Goal: Task Accomplishment & Management: Complete application form

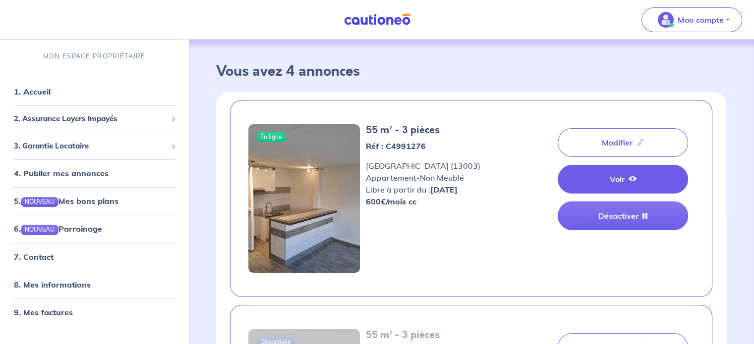
click at [611, 175] on link "Voir" at bounding box center [623, 179] width 130 height 29
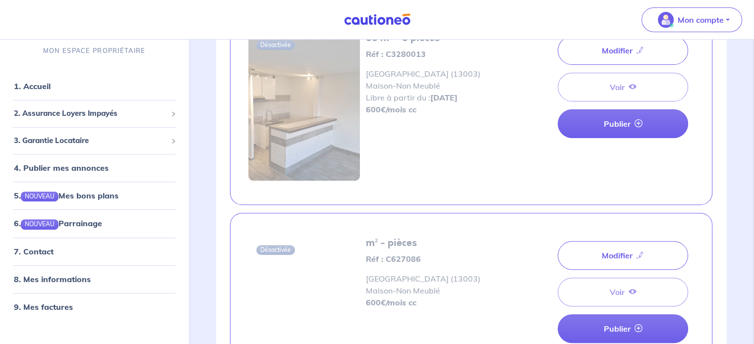
scroll to position [248, 0]
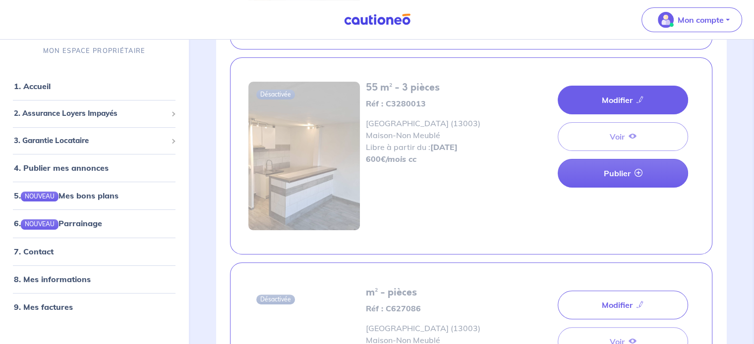
click at [630, 106] on link "Modifier" at bounding box center [623, 100] width 130 height 29
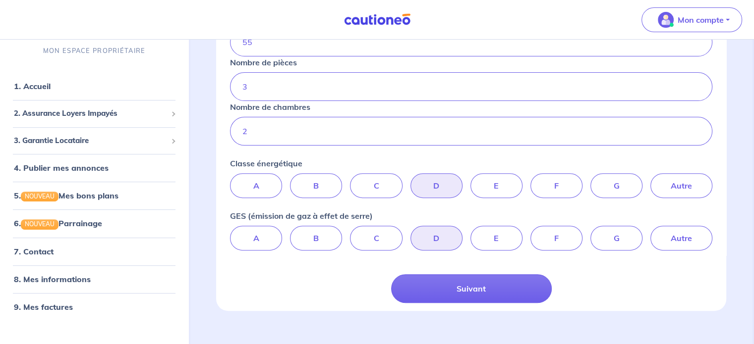
scroll to position [324, 0]
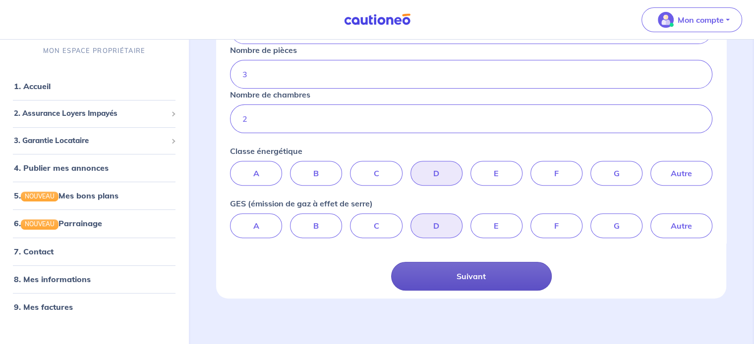
click at [451, 283] on button "Suivant" at bounding box center [471, 276] width 161 height 29
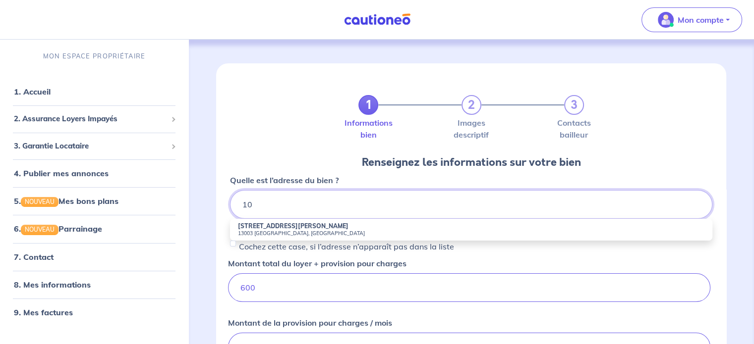
type input "1"
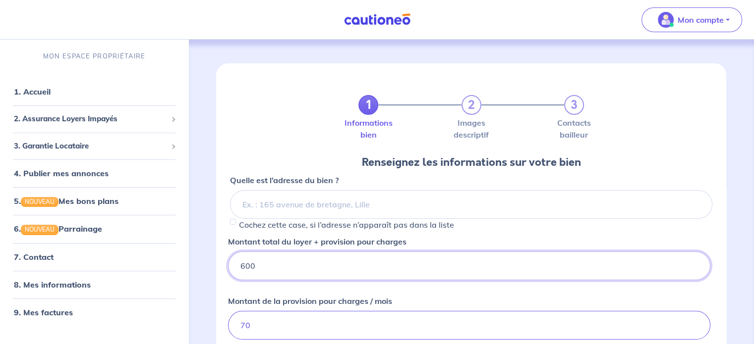
click at [407, 268] on input "600" at bounding box center [469, 266] width 482 height 29
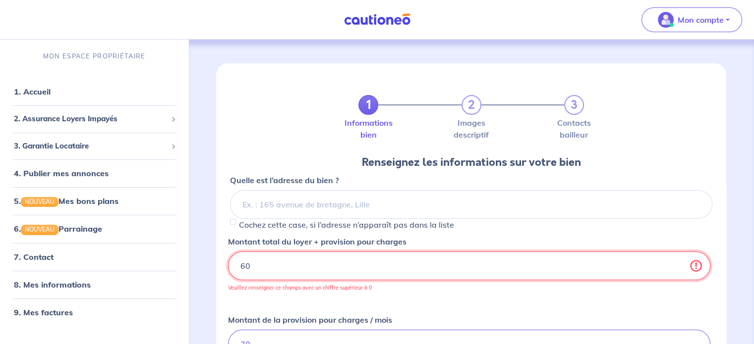
type input "6"
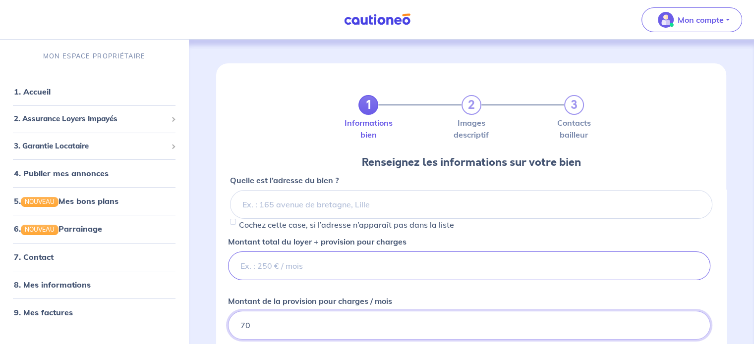
click at [345, 329] on input "70" at bounding box center [469, 325] width 482 height 29
type input "7"
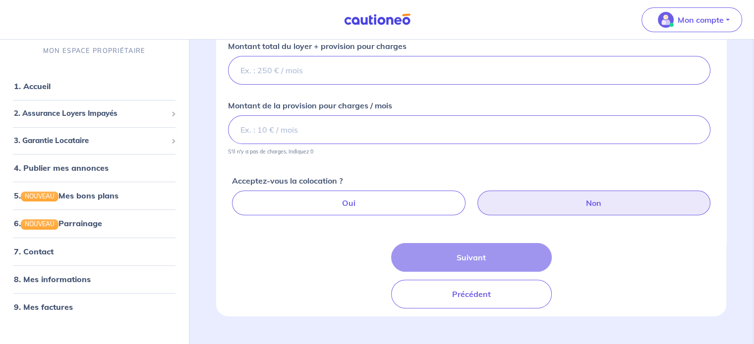
scroll to position [198, 0]
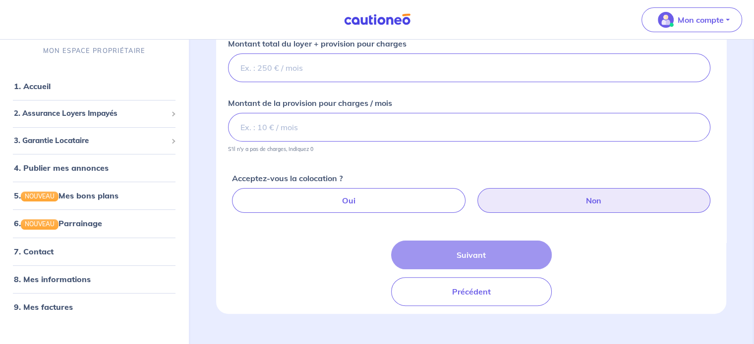
click at [564, 203] on label "Non" at bounding box center [593, 200] width 233 height 25
click at [476, 195] on input "Non" at bounding box center [473, 191] width 6 height 6
click at [560, 206] on label "Non" at bounding box center [593, 200] width 233 height 25
click at [476, 195] on input "Non" at bounding box center [473, 191] width 6 height 6
click at [488, 254] on div "Suivant Précédent" at bounding box center [471, 273] width 161 height 65
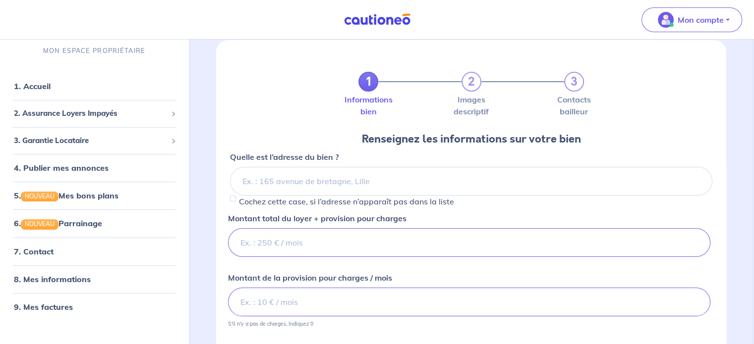
scroll to position [0, 0]
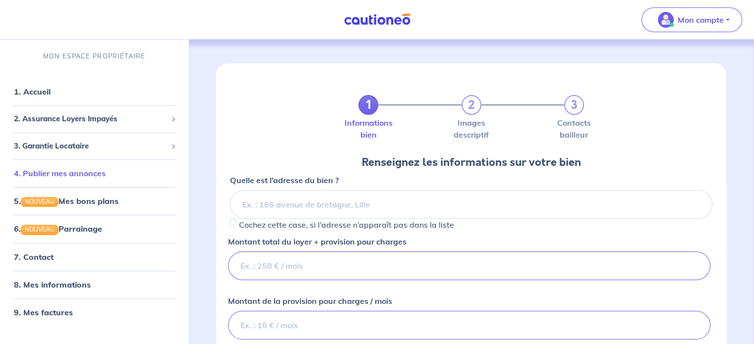
click at [65, 175] on link "4. Publier mes annonces" at bounding box center [60, 174] width 92 height 10
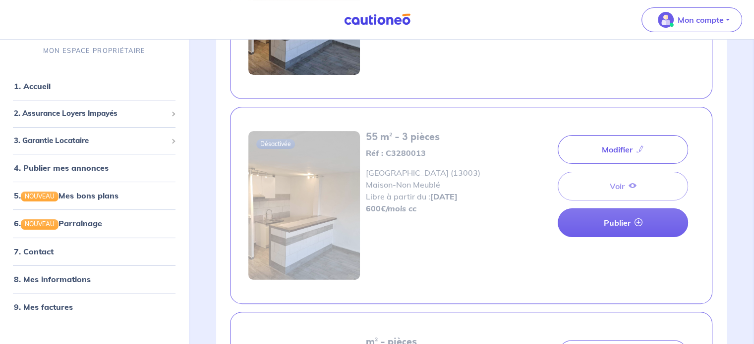
scroll to position [149, 0]
